Goal: Transaction & Acquisition: Purchase product/service

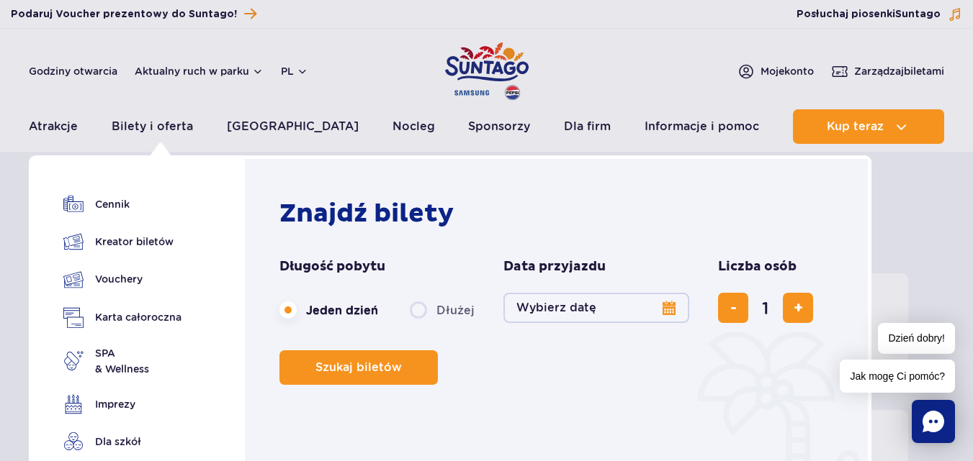
click at [670, 312] on button "Wybierz datę" at bounding box center [596, 308] width 186 height 30
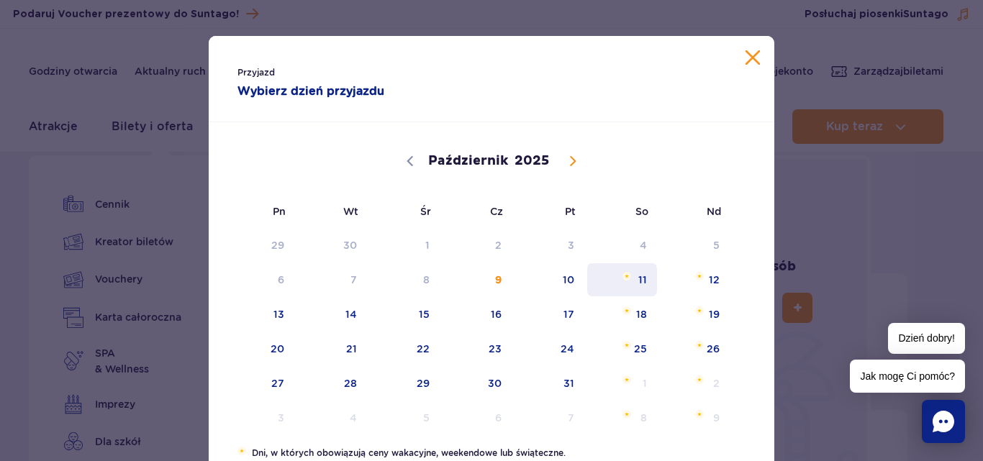
click at [638, 282] on span "11" at bounding box center [622, 280] width 73 height 33
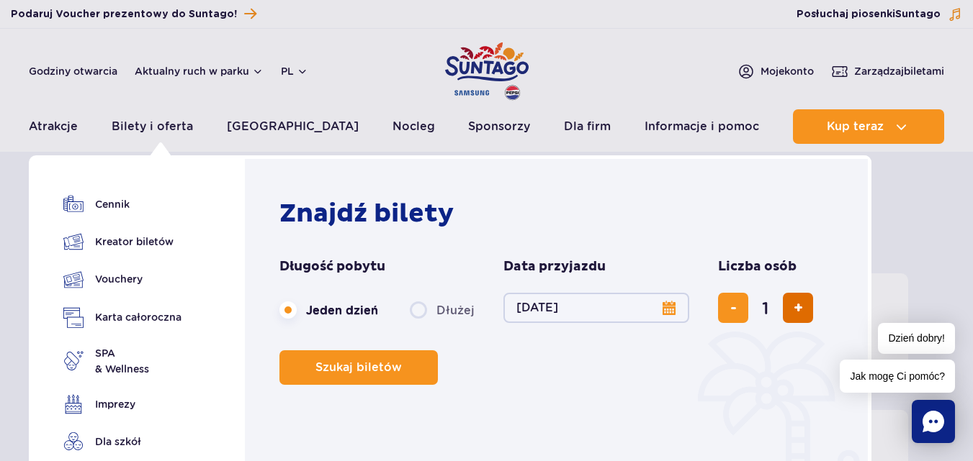
click at [789, 310] on button "dodaj bilet" at bounding box center [798, 308] width 30 height 30
type input "4"
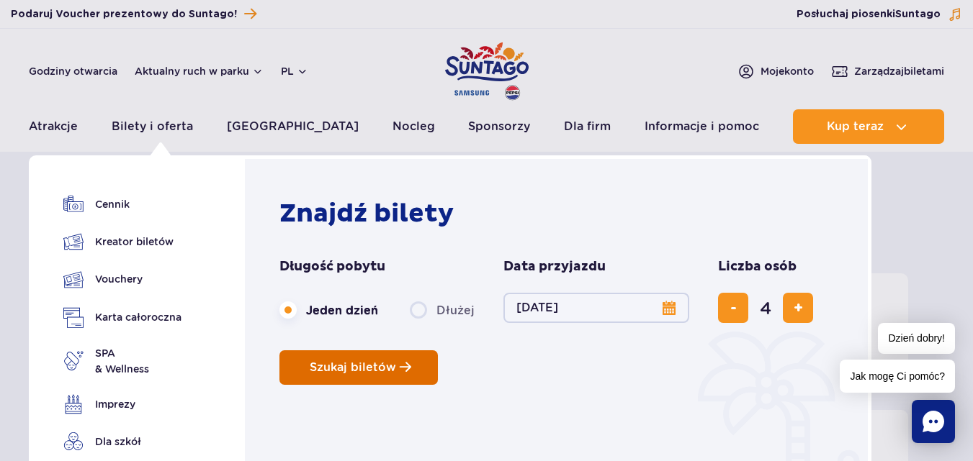
click at [386, 372] on span "Szukaj biletów" at bounding box center [353, 367] width 86 height 13
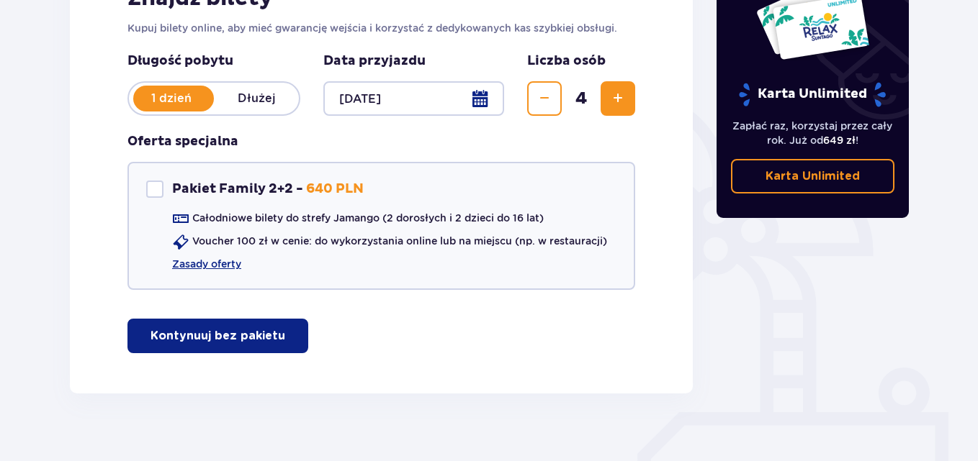
scroll to position [280, 0]
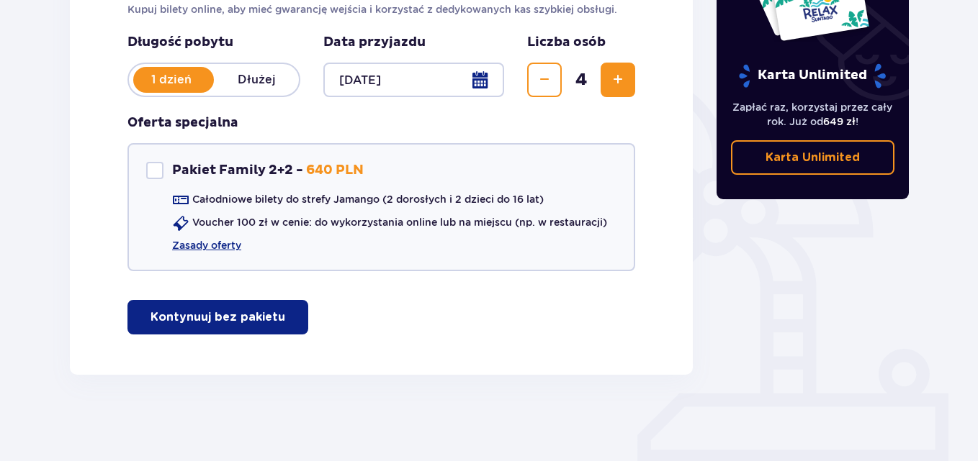
click at [244, 320] on p "Kontynuuj bez pakietu" at bounding box center [217, 318] width 135 height 16
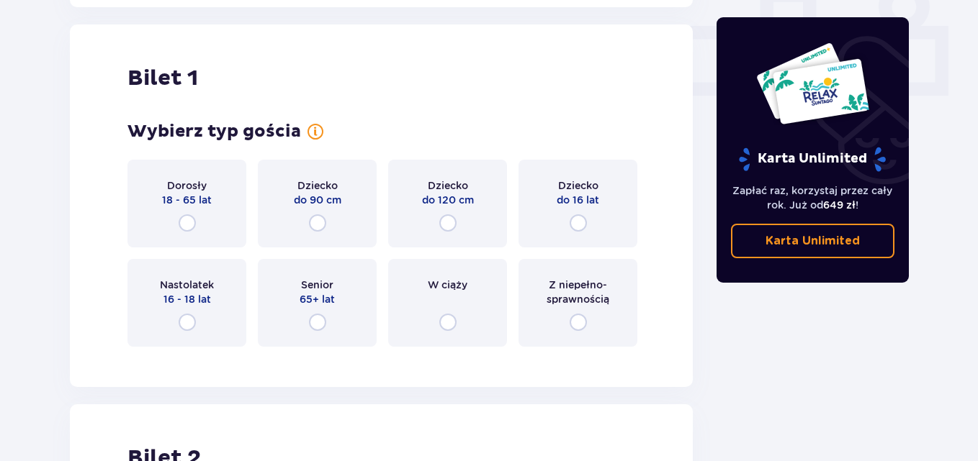
scroll to position [655, 0]
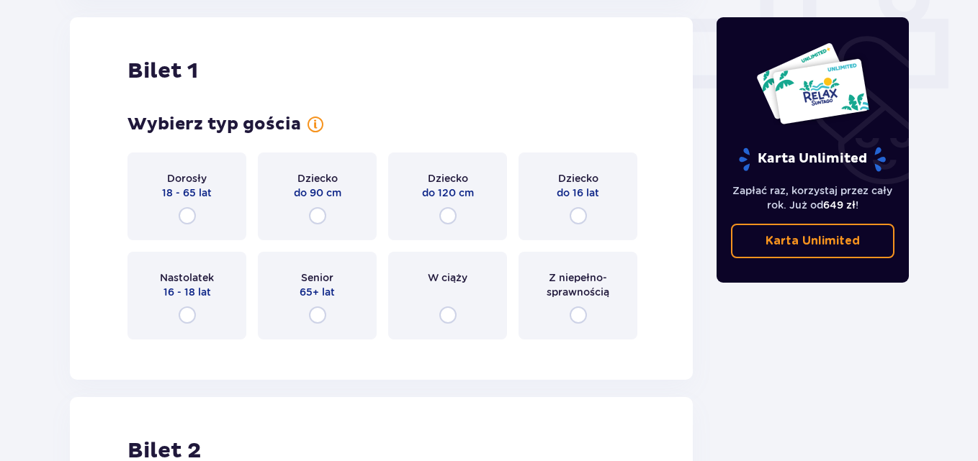
click at [577, 317] on input "radio" at bounding box center [577, 315] width 17 height 17
radio input "true"
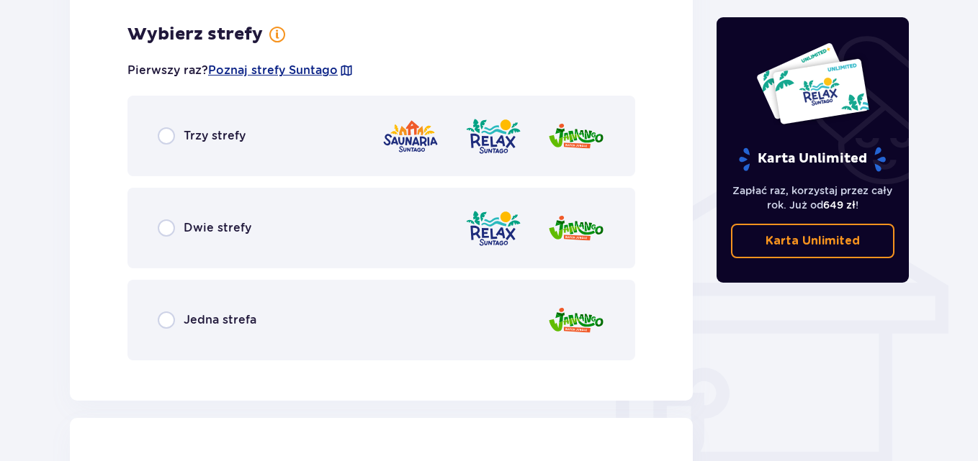
scroll to position [1007, 0]
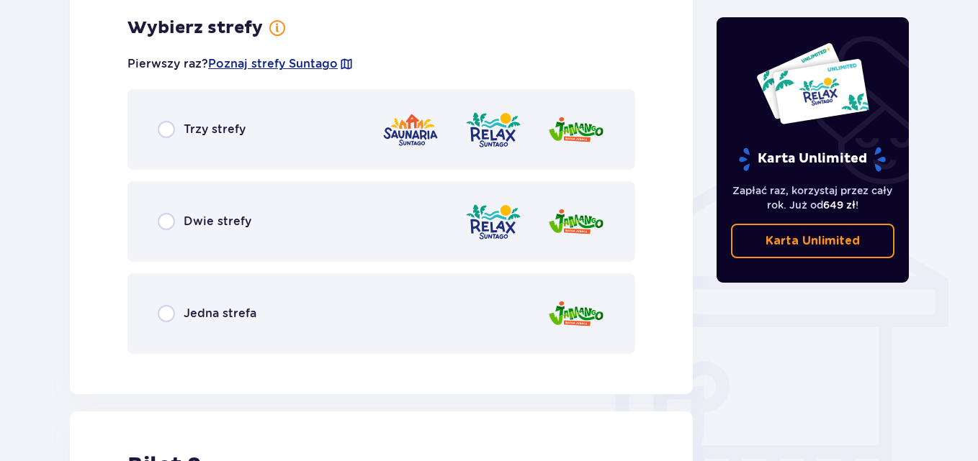
click at [227, 223] on span "Dwie strefy" at bounding box center [218, 222] width 68 height 16
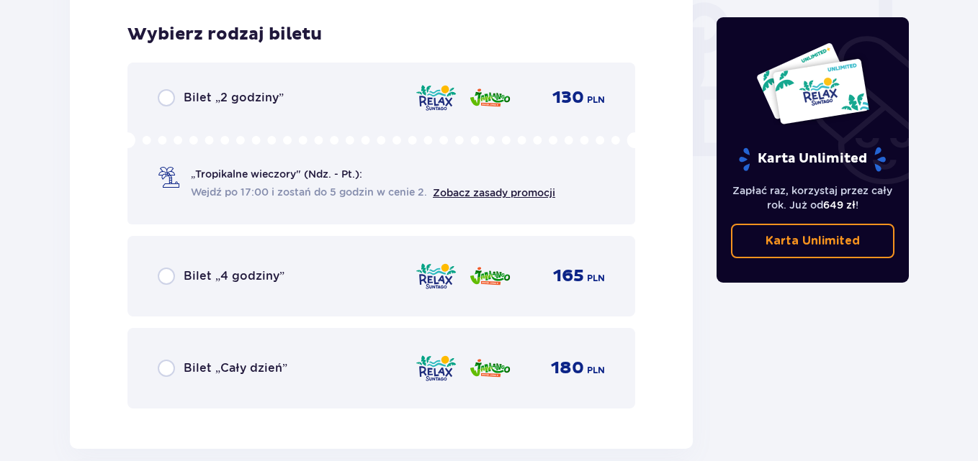
scroll to position [1372, 0]
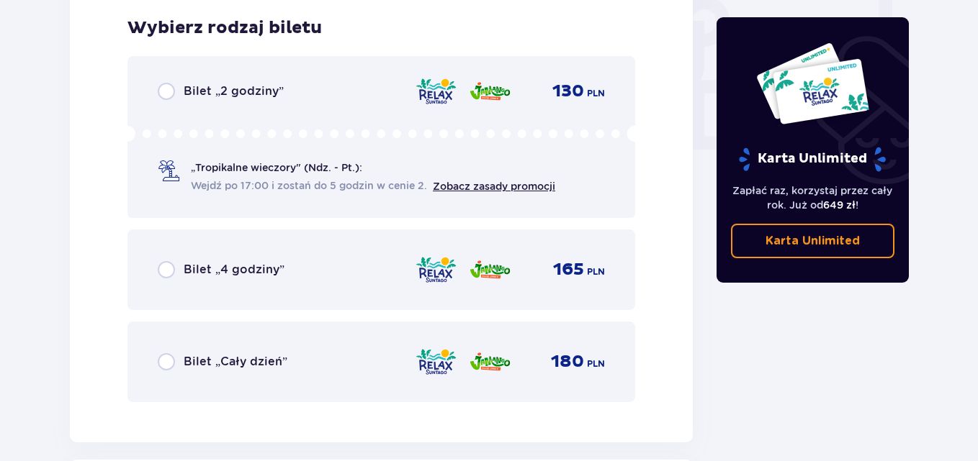
click at [261, 271] on span "Bilet „4 godziny”" at bounding box center [234, 270] width 101 height 16
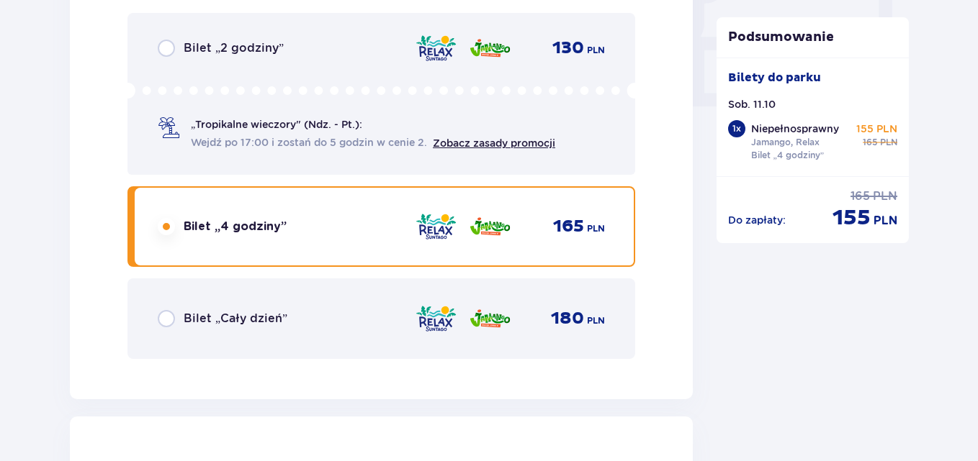
scroll to position [1815, 0]
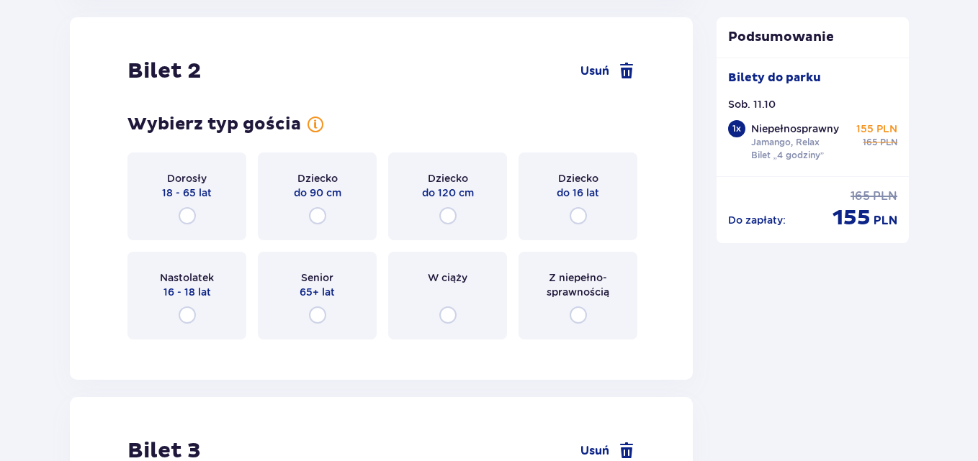
click at [581, 314] on input "radio" at bounding box center [577, 315] width 17 height 17
radio input "true"
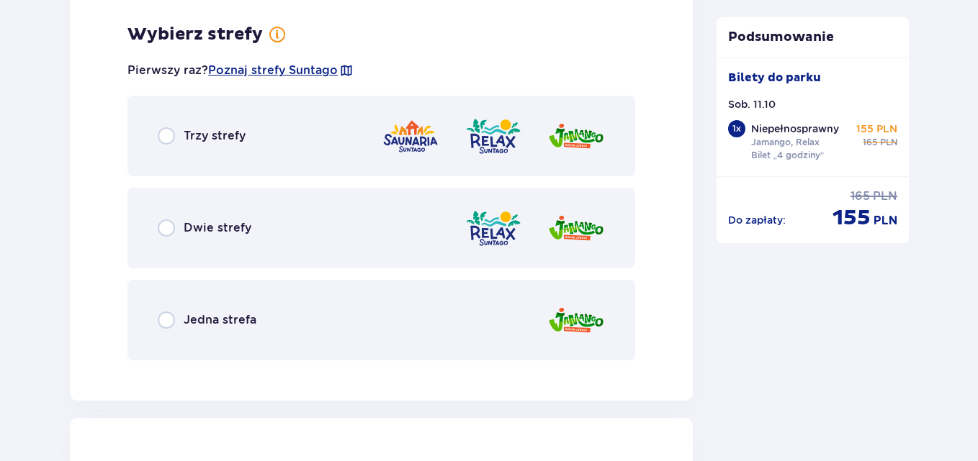
scroll to position [2166, 0]
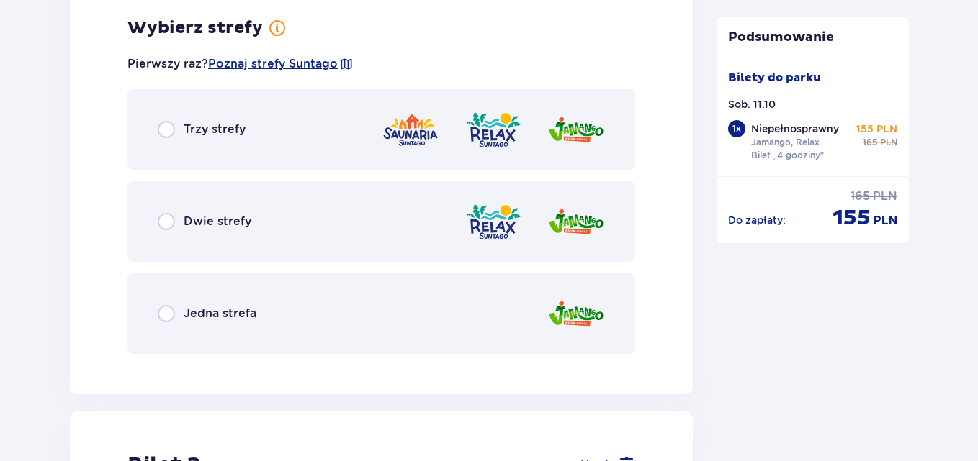
click at [198, 224] on span "Dwie strefy" at bounding box center [218, 222] width 68 height 16
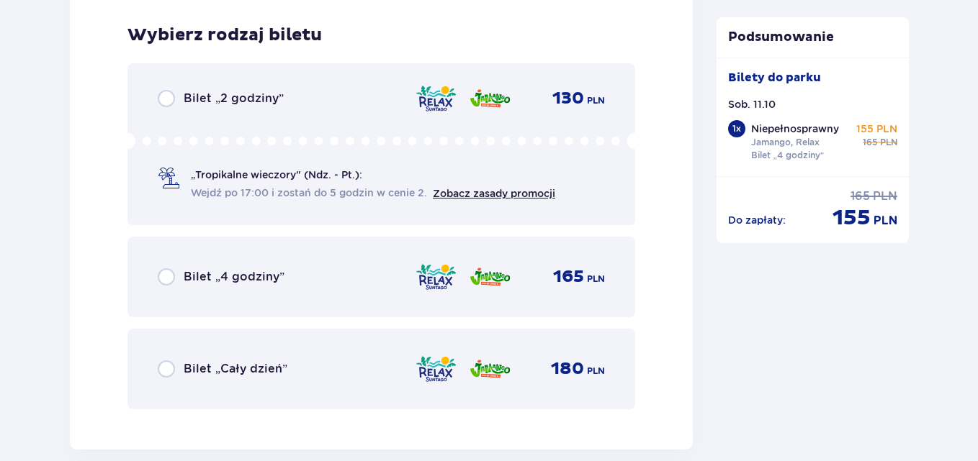
scroll to position [2532, 0]
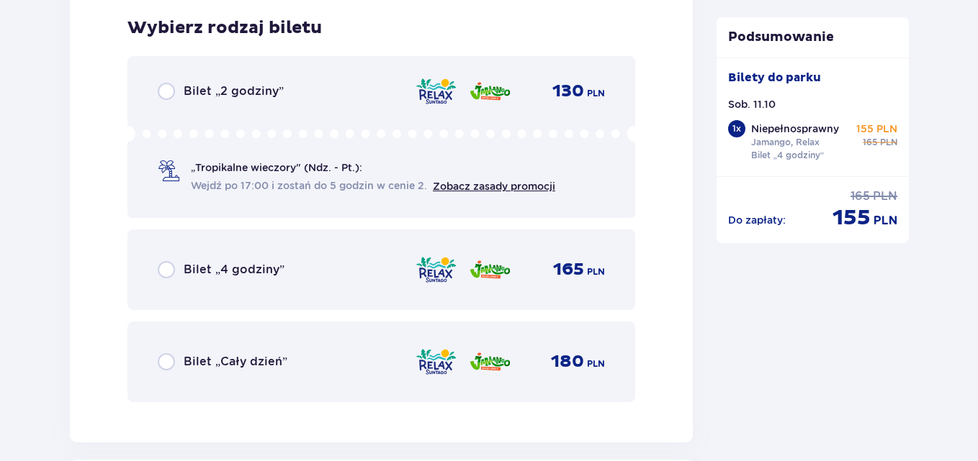
click at [199, 269] on span "Bilet „4 godziny”" at bounding box center [234, 270] width 101 height 16
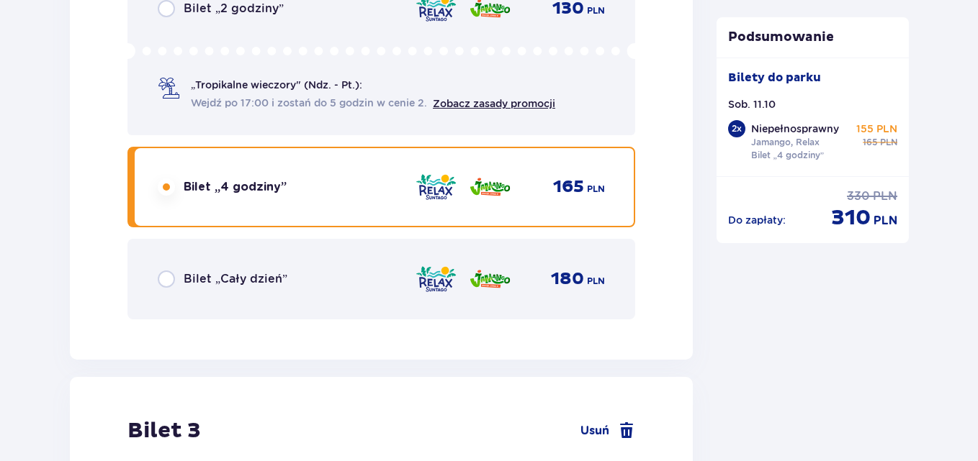
scroll to position [2975, 0]
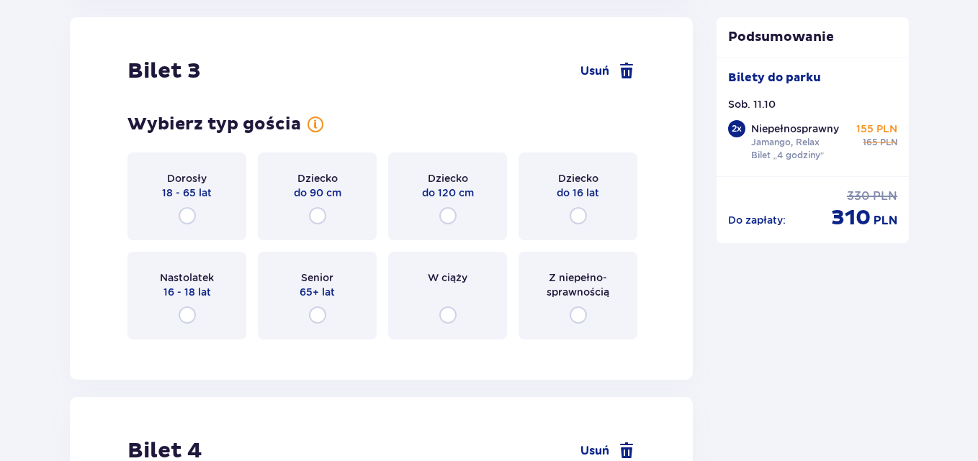
click at [315, 212] on input "radio" at bounding box center [317, 215] width 17 height 17
radio input "true"
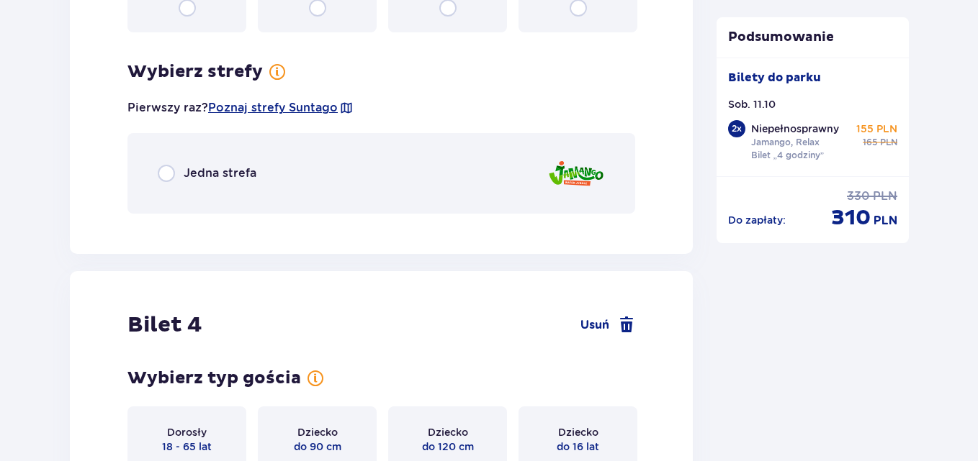
scroll to position [3326, 0]
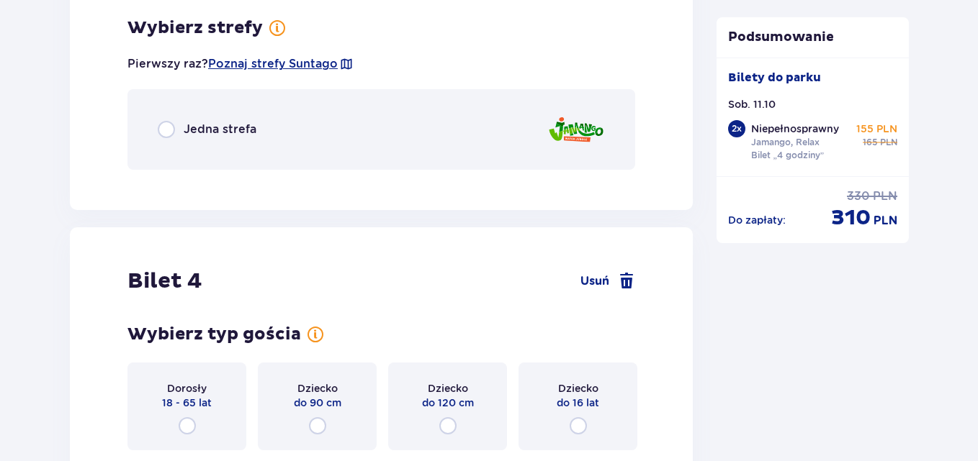
click at [217, 124] on span "Jedna strefa" at bounding box center [220, 130] width 73 height 16
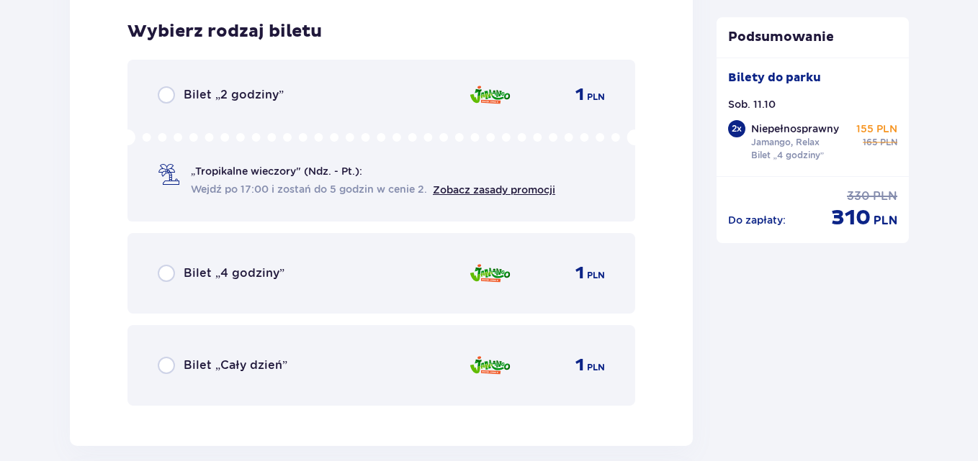
scroll to position [3508, 0]
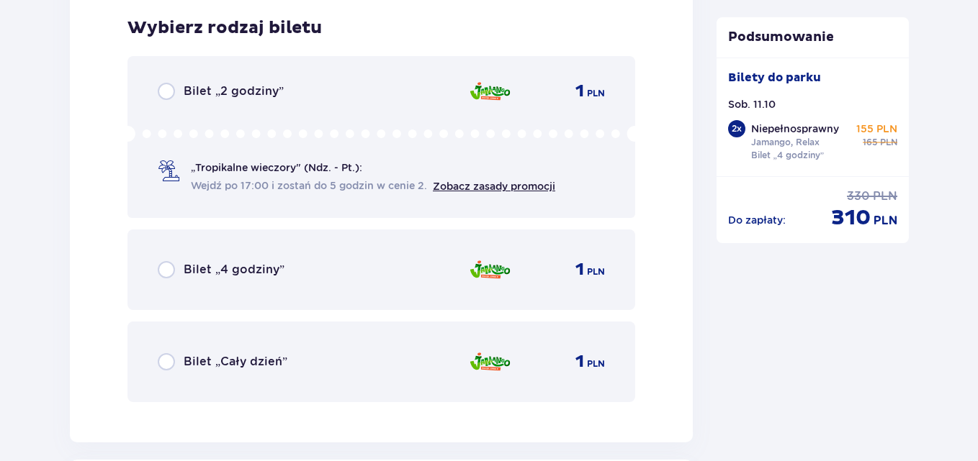
click at [250, 270] on span "Bilet „4 godziny”" at bounding box center [234, 270] width 101 height 16
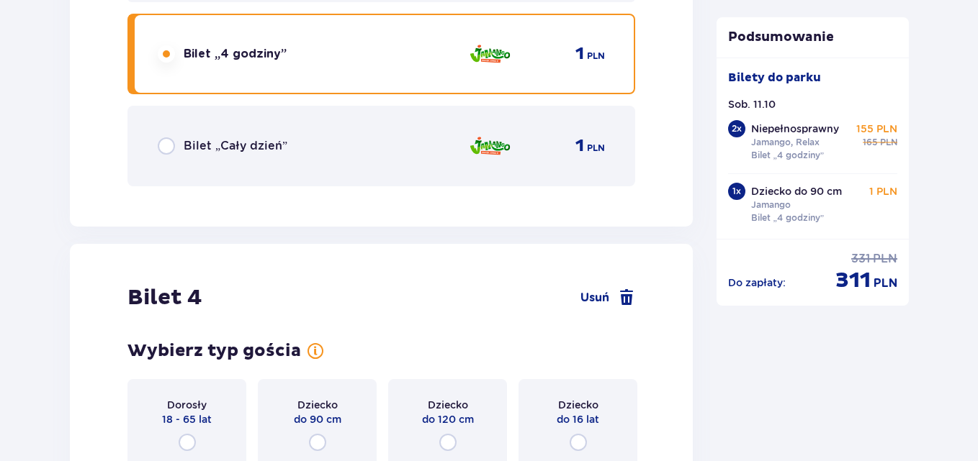
scroll to position [3950, 0]
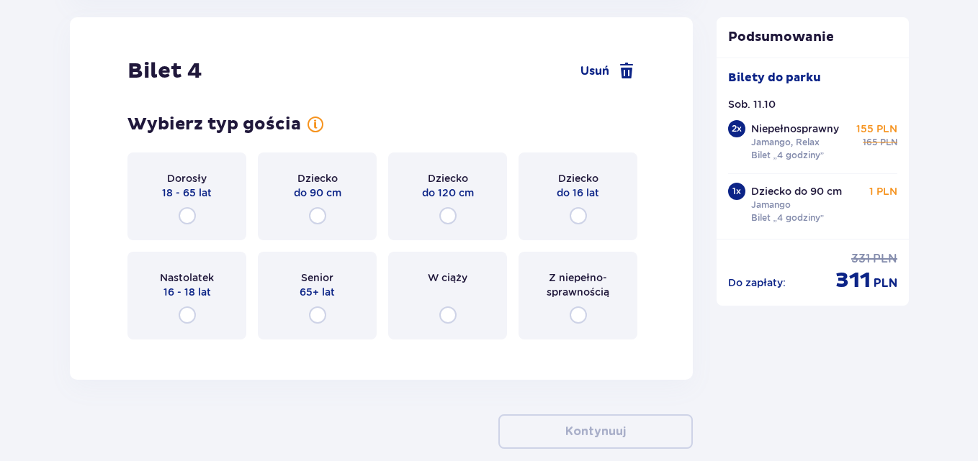
click at [445, 217] on input "radio" at bounding box center [447, 215] width 17 height 17
radio input "true"
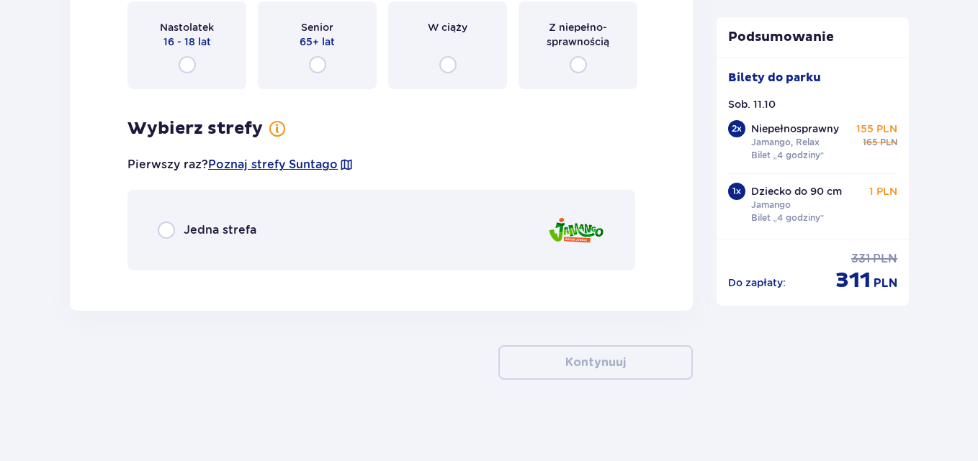
scroll to position [4206, 0]
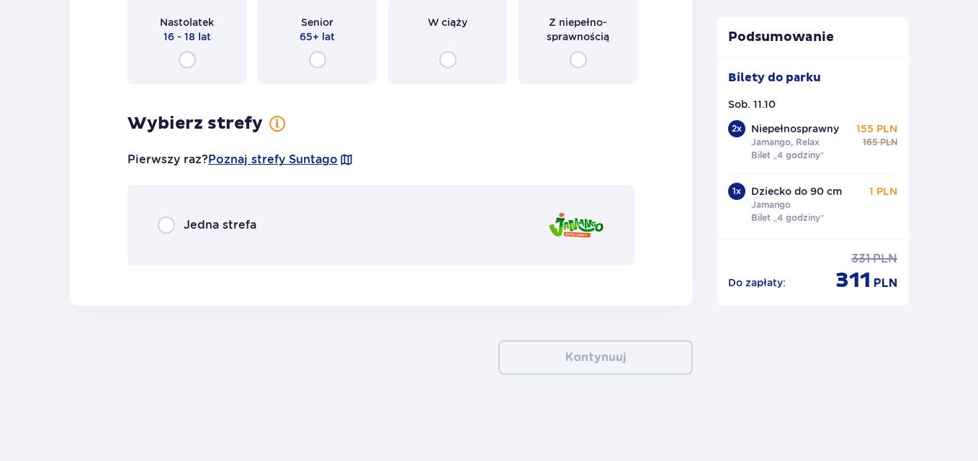
click at [269, 224] on div "Jedna strefa" at bounding box center [381, 225] width 508 height 81
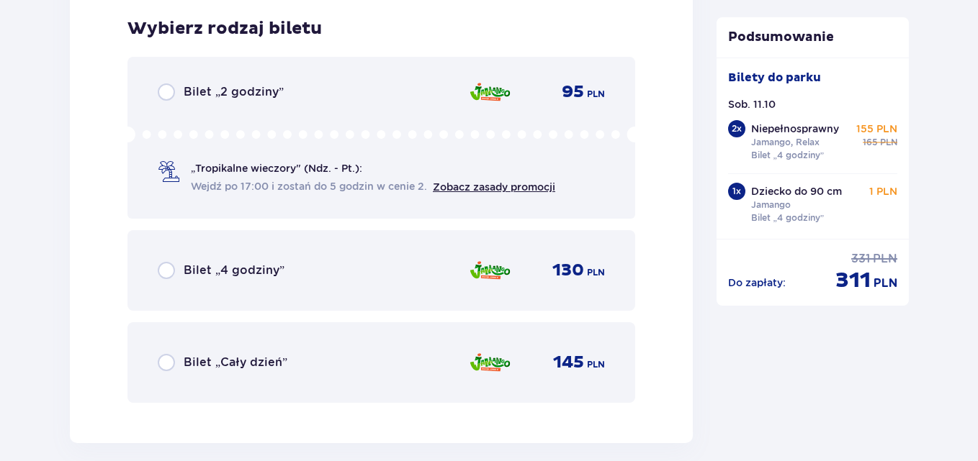
scroll to position [4483, 0]
click at [231, 268] on span "Bilet „4 godziny”" at bounding box center [234, 270] width 101 height 16
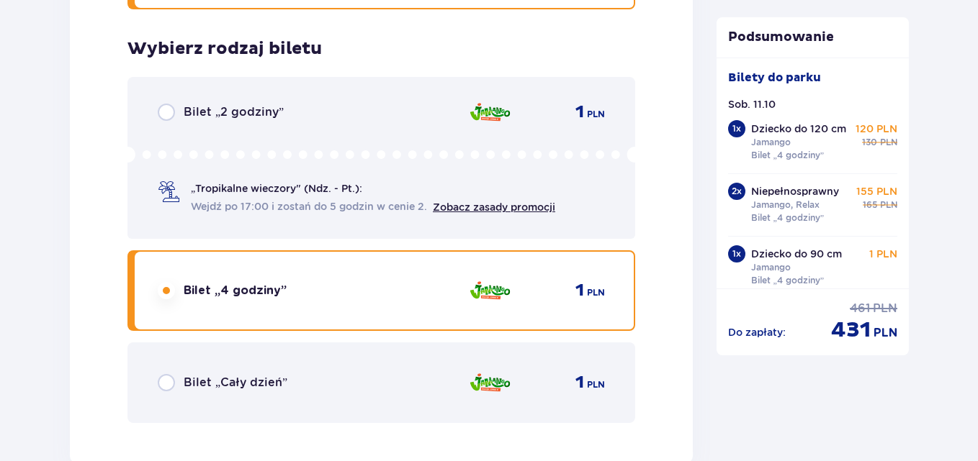
scroll to position [3471, 0]
